Goal: Find specific page/section: Find specific page/section

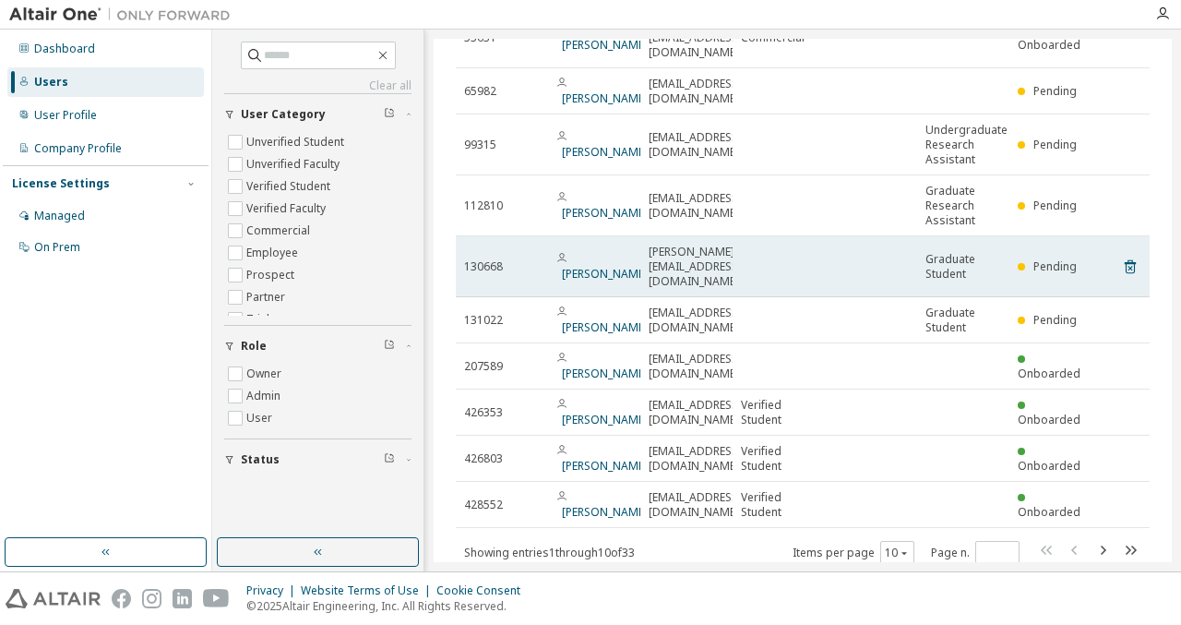
scroll to position [144, 0]
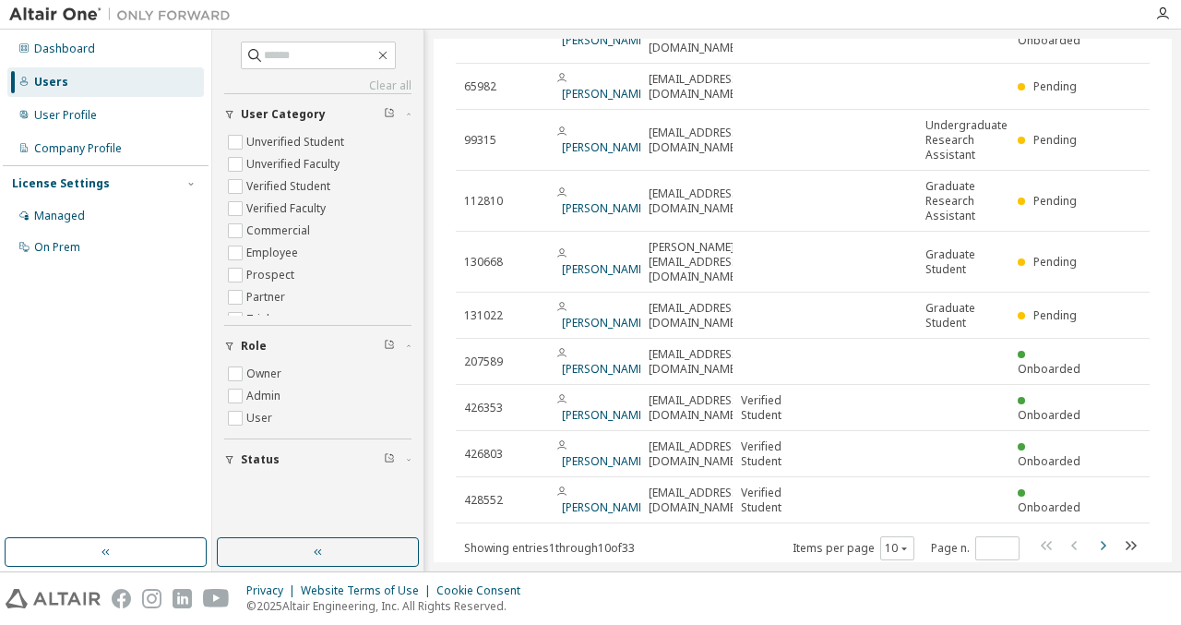
click at [1096, 534] on icon "button" at bounding box center [1103, 545] width 22 height 22
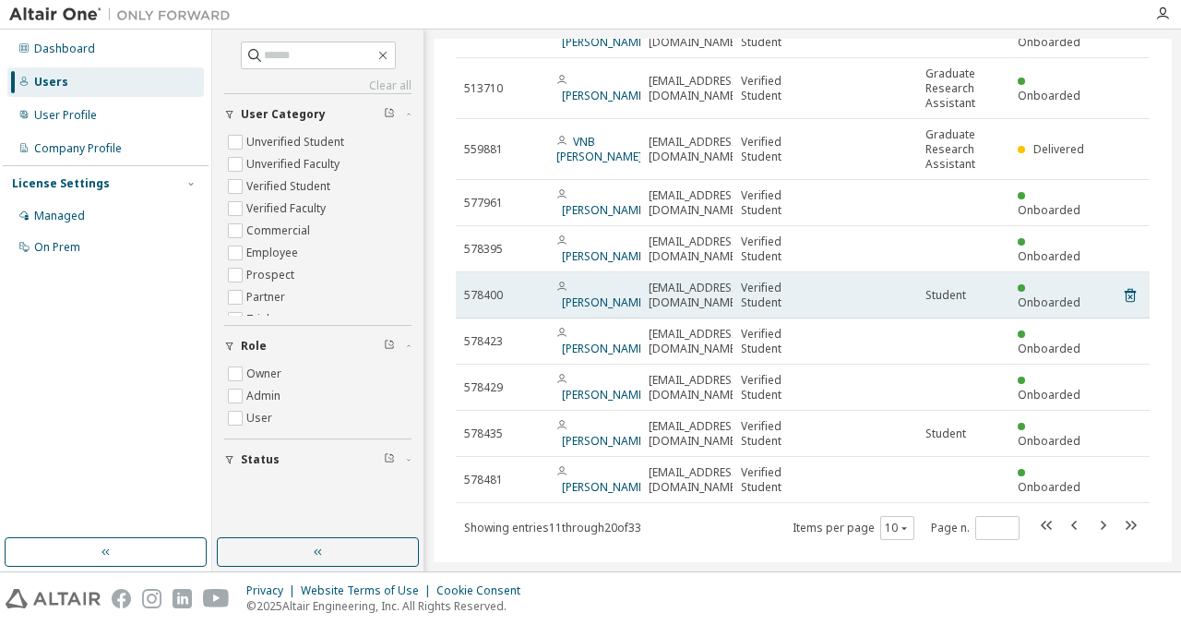
scroll to position [159, 0]
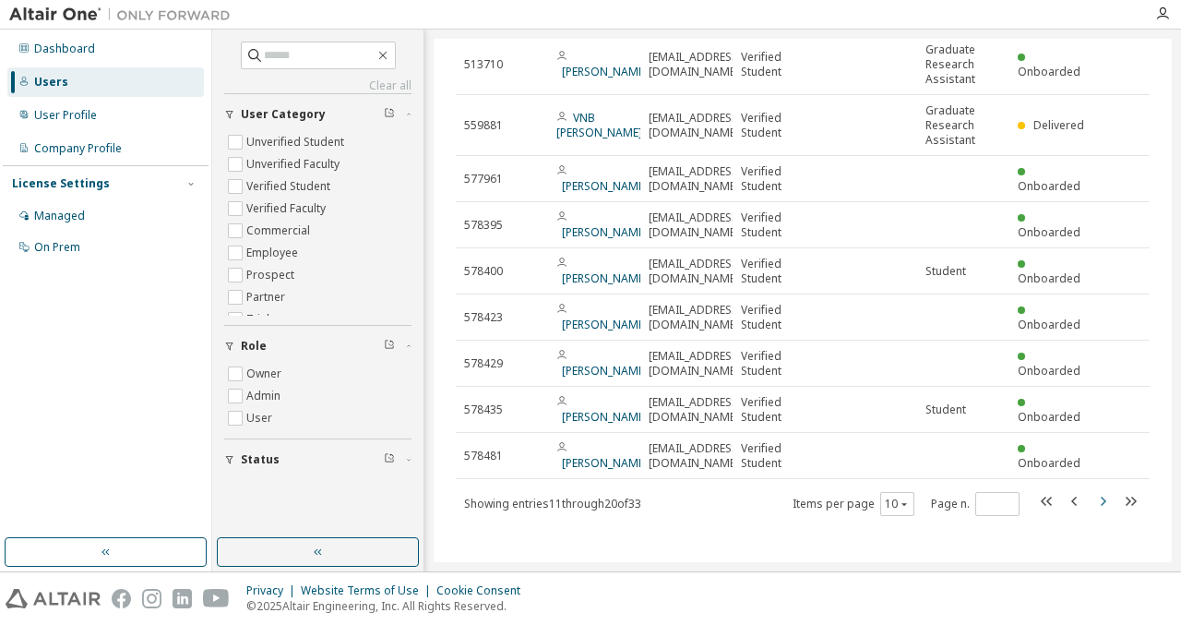
click at [1092, 503] on icon "button" at bounding box center [1103, 501] width 22 height 22
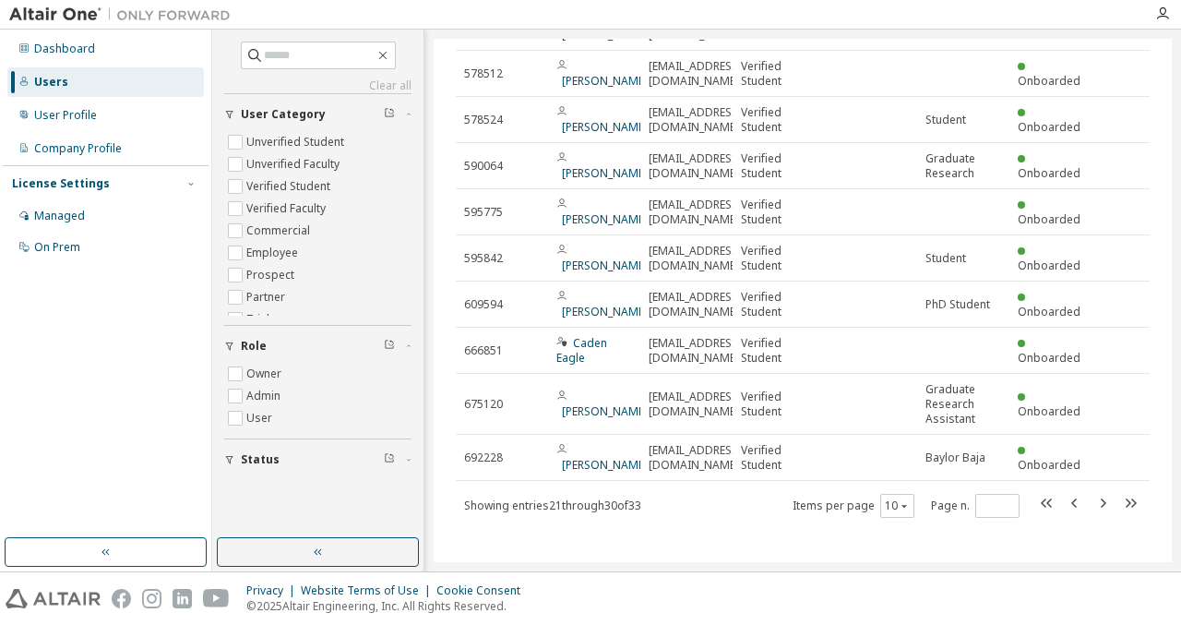
scroll to position [143, 0]
click at [1092, 496] on icon "button" at bounding box center [1103, 502] width 22 height 22
type input "*"
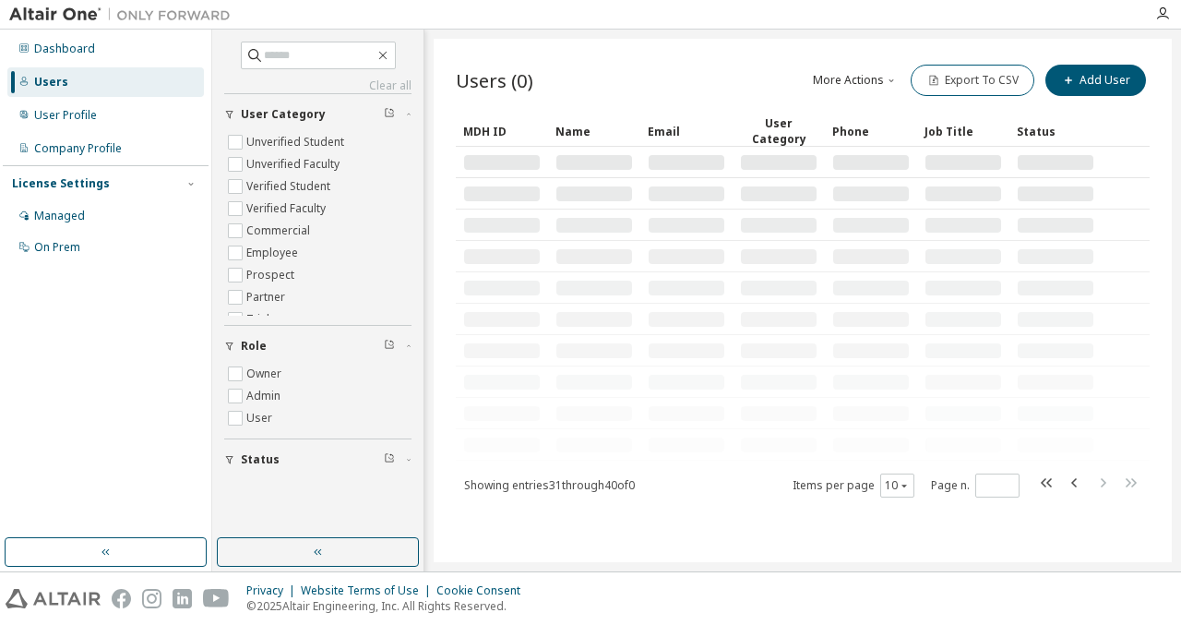
scroll to position [0, 0]
